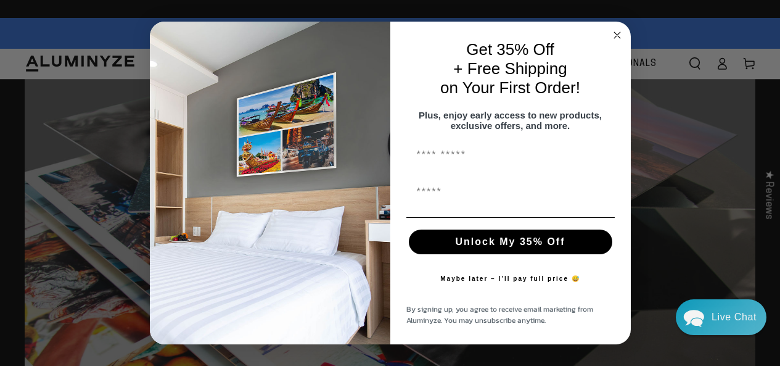
click at [373, 54] on img "POPUP Form" at bounding box center [270, 183] width 241 height 323
click at [610, 28] on circle "Close dialog" at bounding box center [617, 35] width 14 height 14
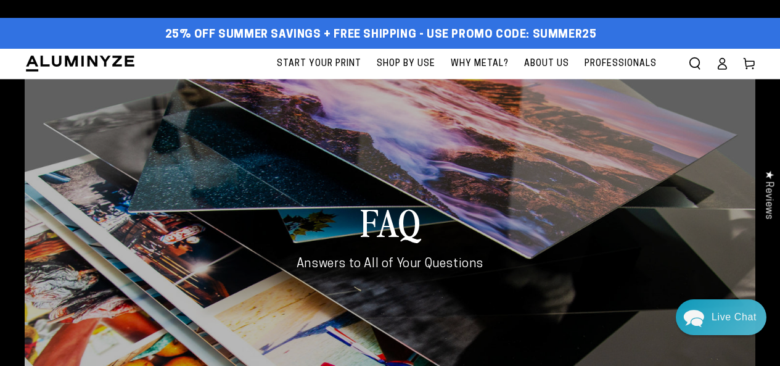
click at [244, 166] on div "FAQ Answers to All of Your Questions" at bounding box center [390, 235] width 731 height 312
click at [738, 53] on link "Cart" at bounding box center [749, 63] width 27 height 27
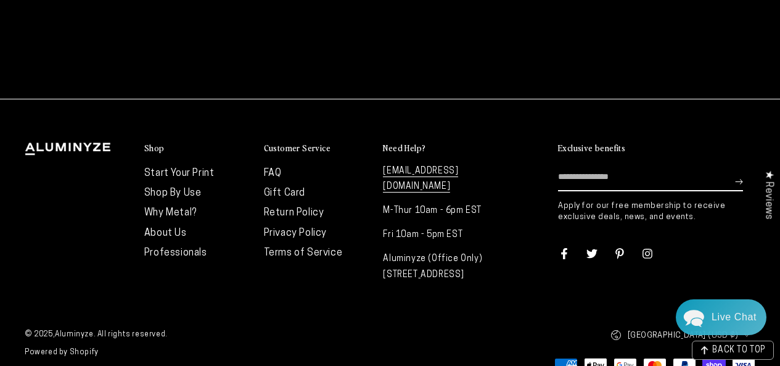
scroll to position [374, 0]
